Goal: Information Seeking & Learning: Check status

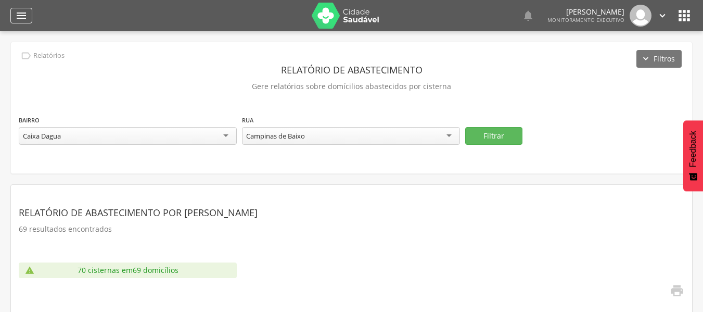
click at [27, 11] on icon "" at bounding box center [21, 15] width 12 height 12
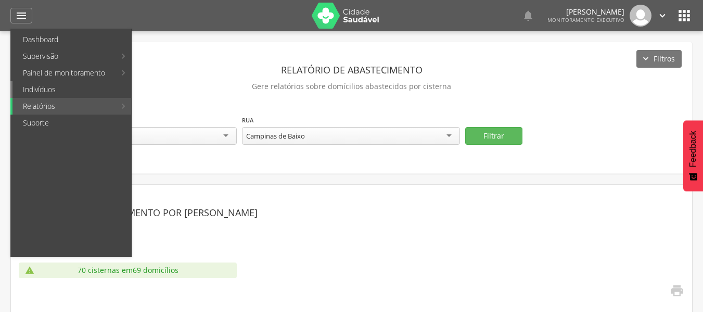
click at [34, 89] on link "Indivíduos" at bounding box center [71, 89] width 119 height 17
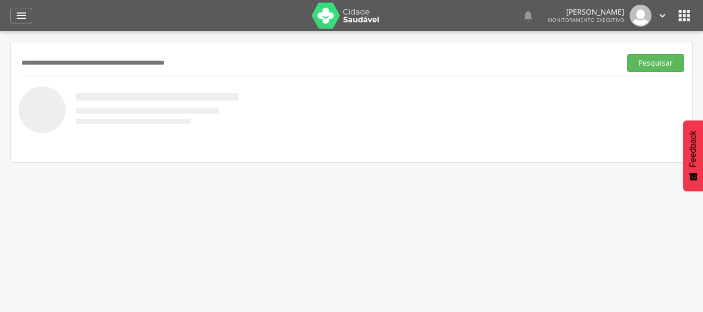
click at [66, 66] on input "text" at bounding box center [318, 63] width 598 height 18
type input "**********"
click at [646, 58] on button "Pesquisar" at bounding box center [655, 63] width 57 height 18
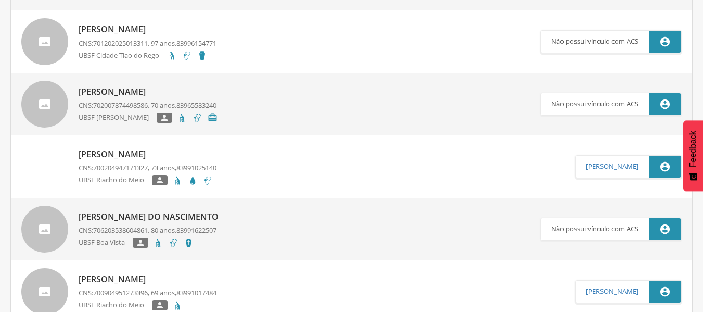
scroll to position [780, 0]
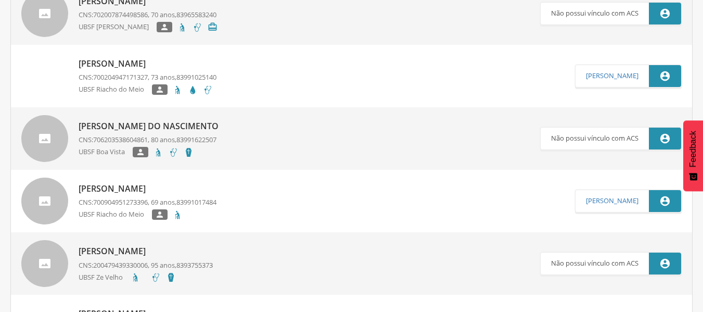
click at [139, 191] on p "[PERSON_NAME]" at bounding box center [148, 189] width 138 height 12
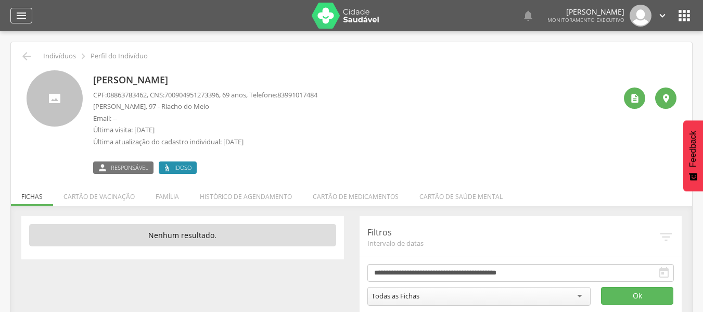
click at [17, 17] on icon "" at bounding box center [21, 15] width 12 height 12
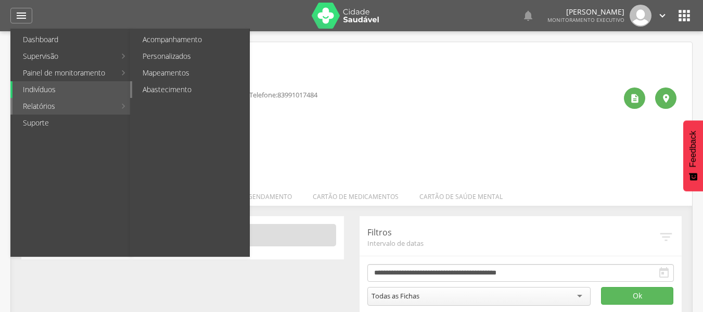
click at [161, 88] on link "Abastecimento" at bounding box center [190, 89] width 117 height 17
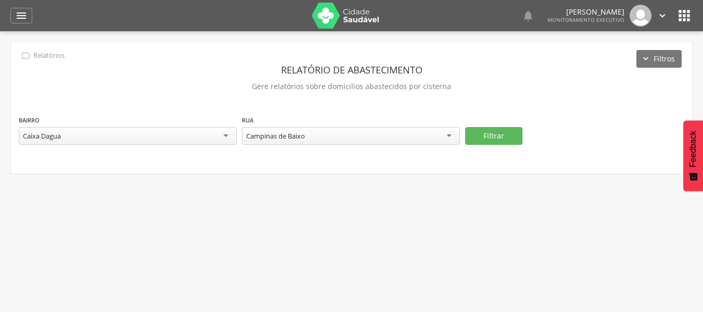
click at [223, 133] on div "Caixa Dagua" at bounding box center [128, 136] width 218 height 18
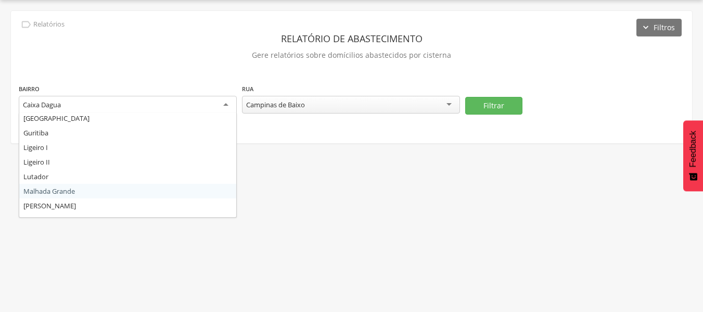
scroll to position [156, 0]
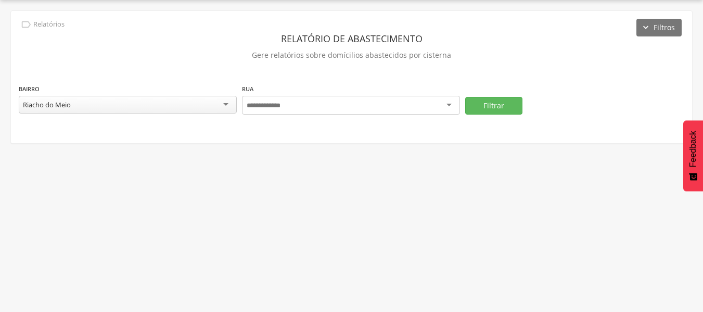
click at [451, 98] on div at bounding box center [351, 105] width 218 height 19
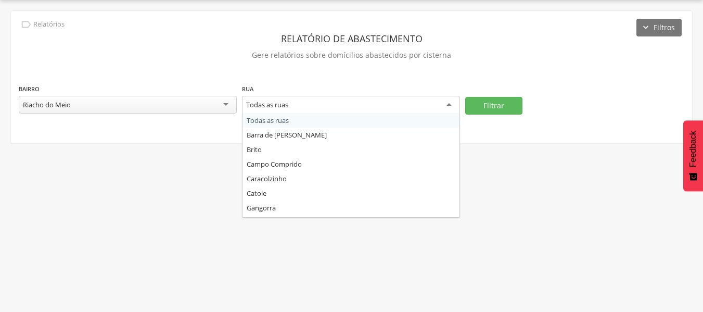
click at [449, 104] on div "Todas as ruas" at bounding box center [351, 105] width 218 height 19
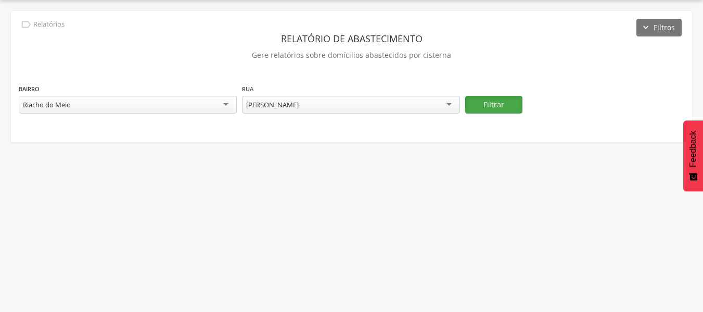
click at [497, 103] on button "Filtrar" at bounding box center [493, 105] width 57 height 18
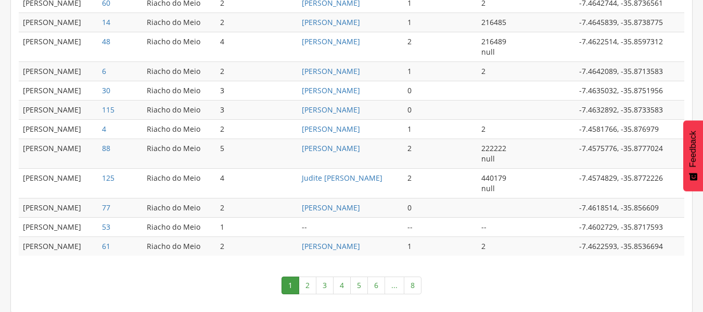
scroll to position [609, 0]
click at [415, 286] on link "8" at bounding box center [413, 284] width 18 height 18
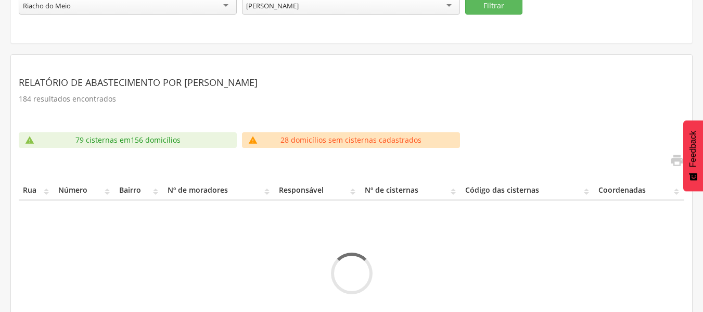
scroll to position [141, 0]
